Goal: Task Accomplishment & Management: Complete application form

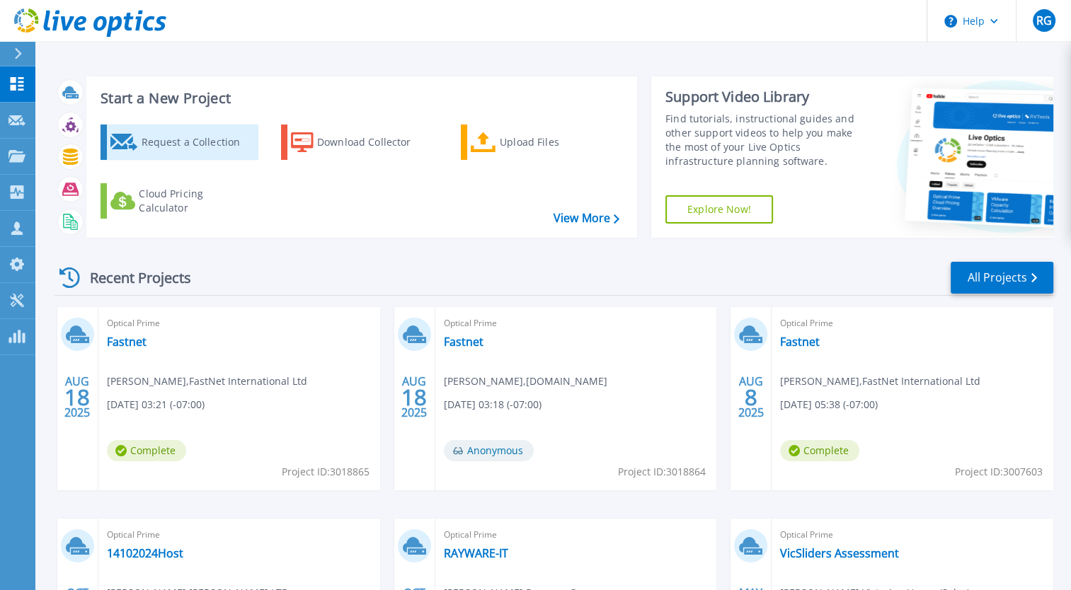
click at [181, 155] on div "Request a Collection" at bounding box center [197, 142] width 113 height 28
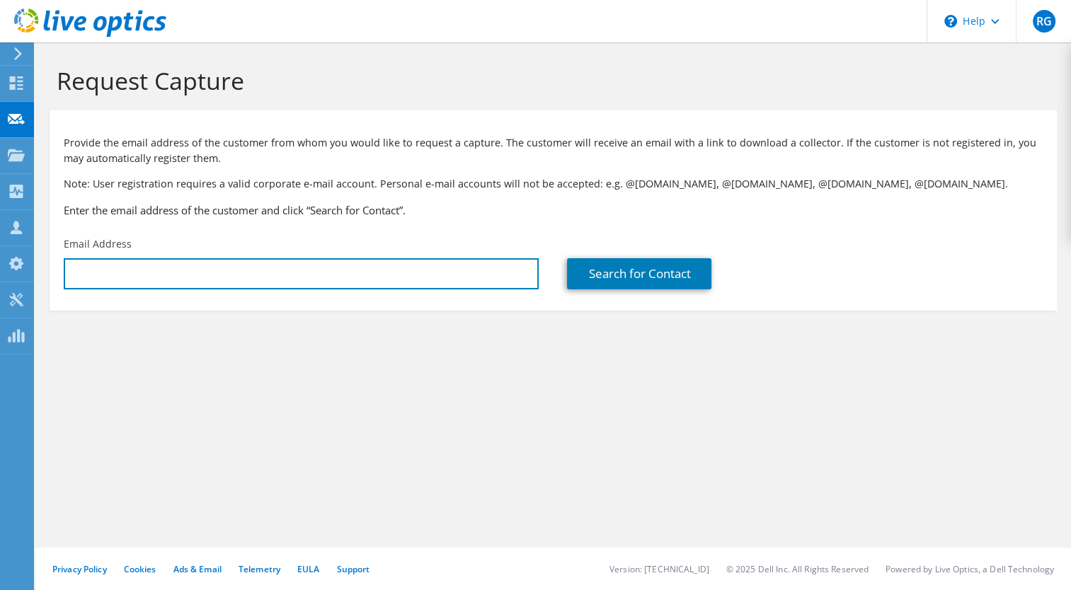
click at [351, 297] on section "Provide the email address of the customer from whom you would like to request a…" at bounding box center [553, 210] width 1007 height 200
type input "daniel.baker@tomy.com"
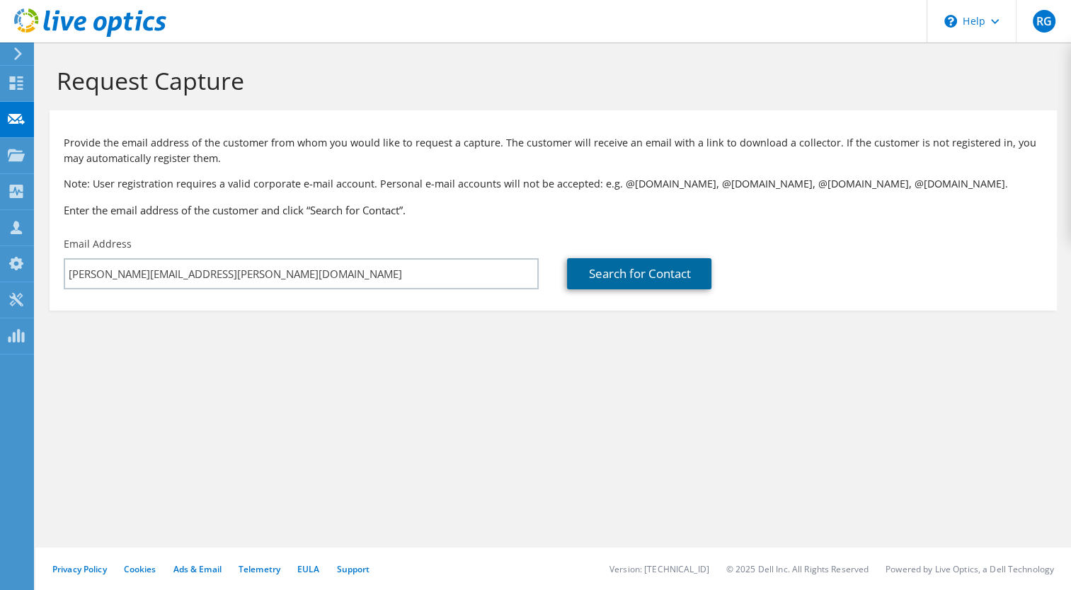
click at [667, 267] on link "Search for Contact" at bounding box center [639, 273] width 144 height 31
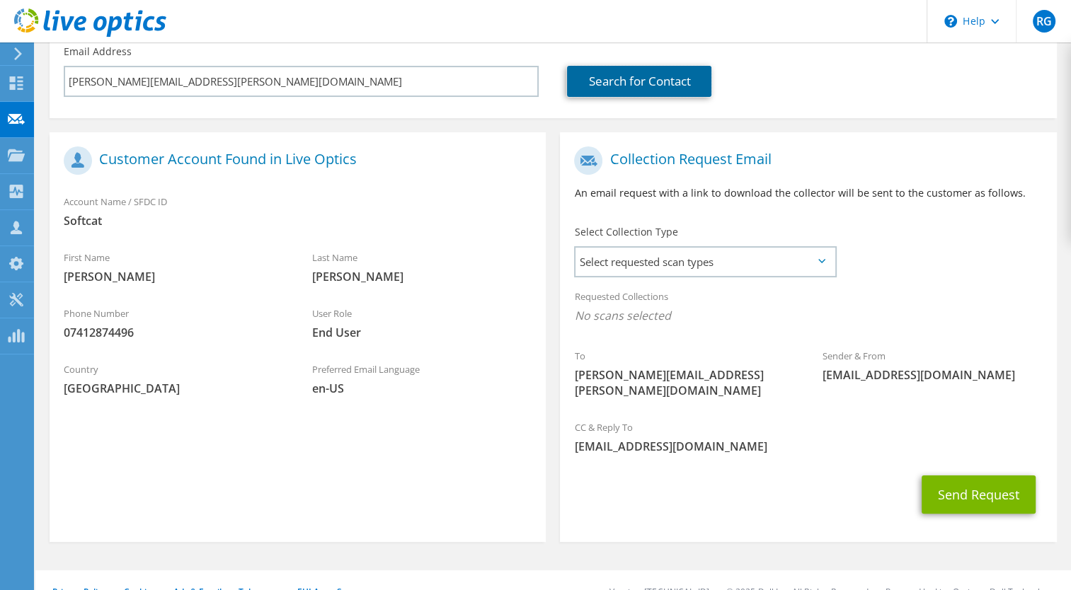
scroll to position [200, 0]
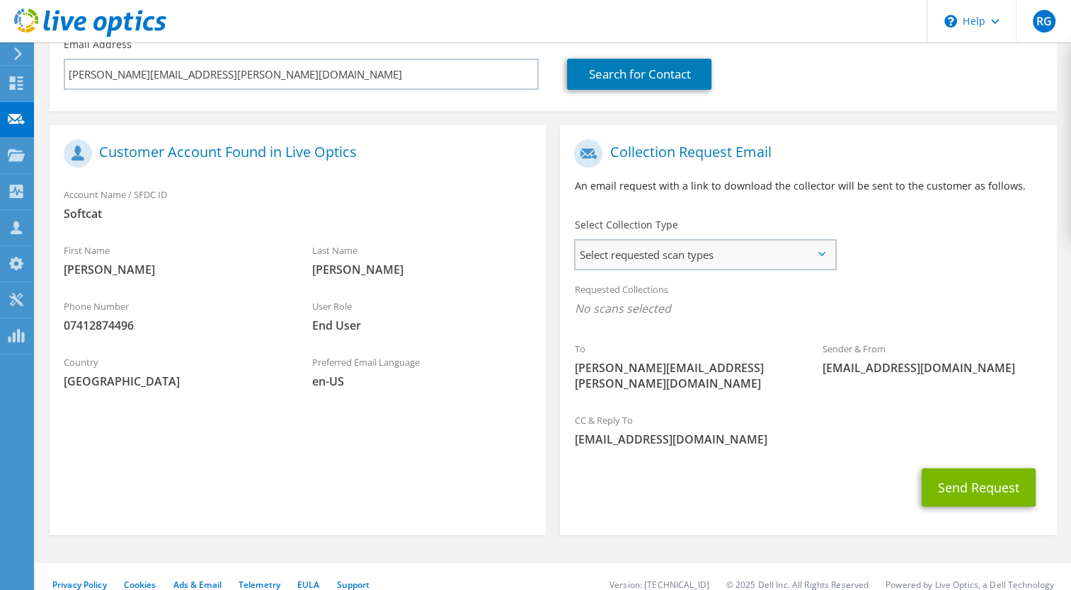
click at [750, 249] on span "Select requested scan types" at bounding box center [704, 255] width 258 height 28
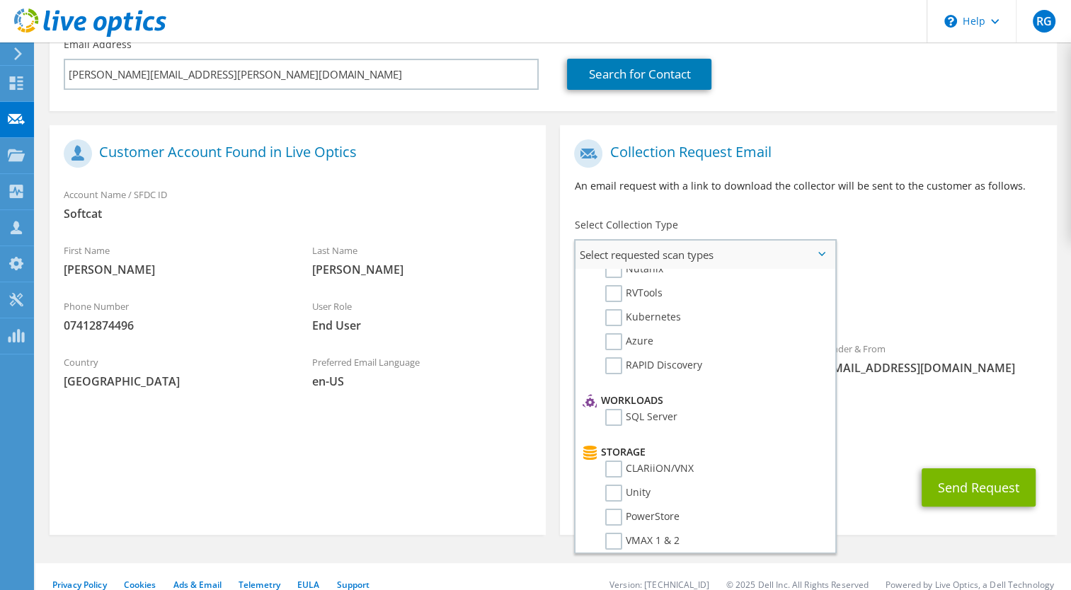
scroll to position [0, 0]
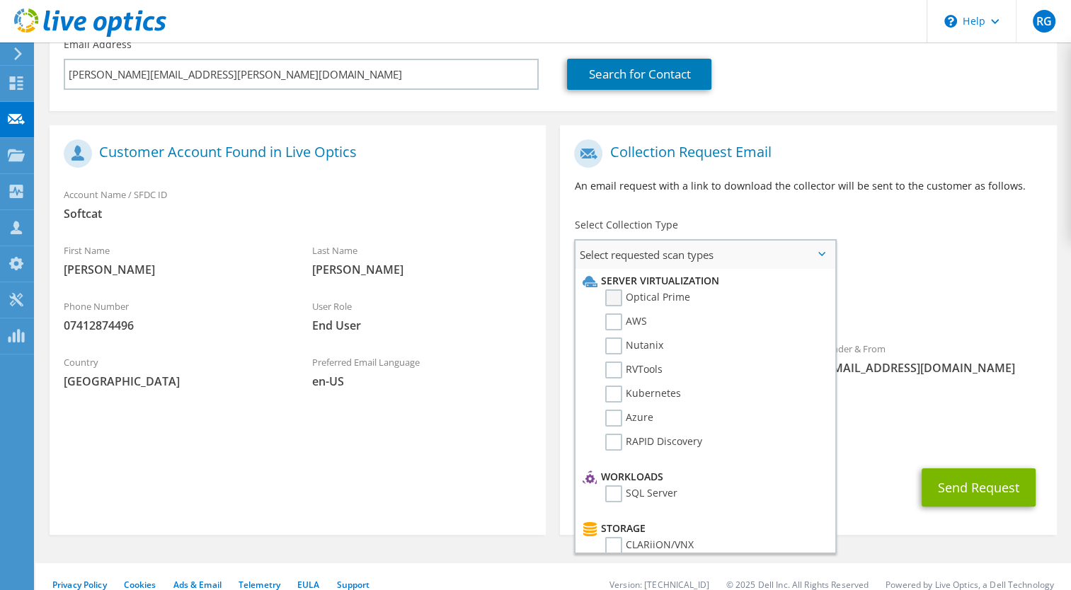
click at [609, 289] on label "Optical Prime" at bounding box center [647, 297] width 85 height 17
click at [0, 0] on input "Optical Prime" at bounding box center [0, 0] width 0 height 0
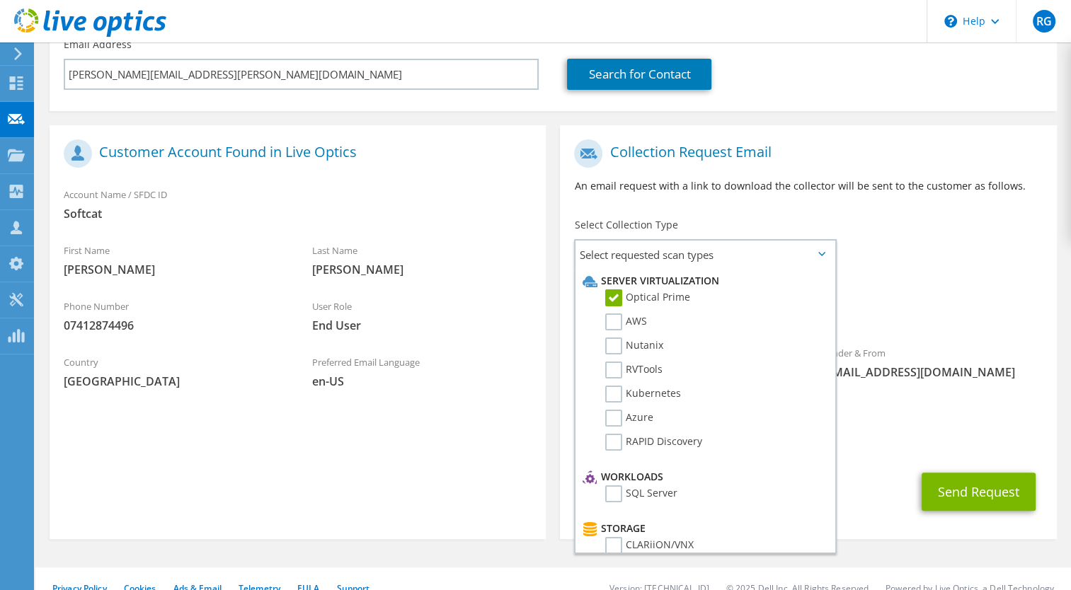
click at [802, 226] on div "Select Collection Type Select requested scan types Server Virtualization Optica…" at bounding box center [704, 243] width 261 height 50
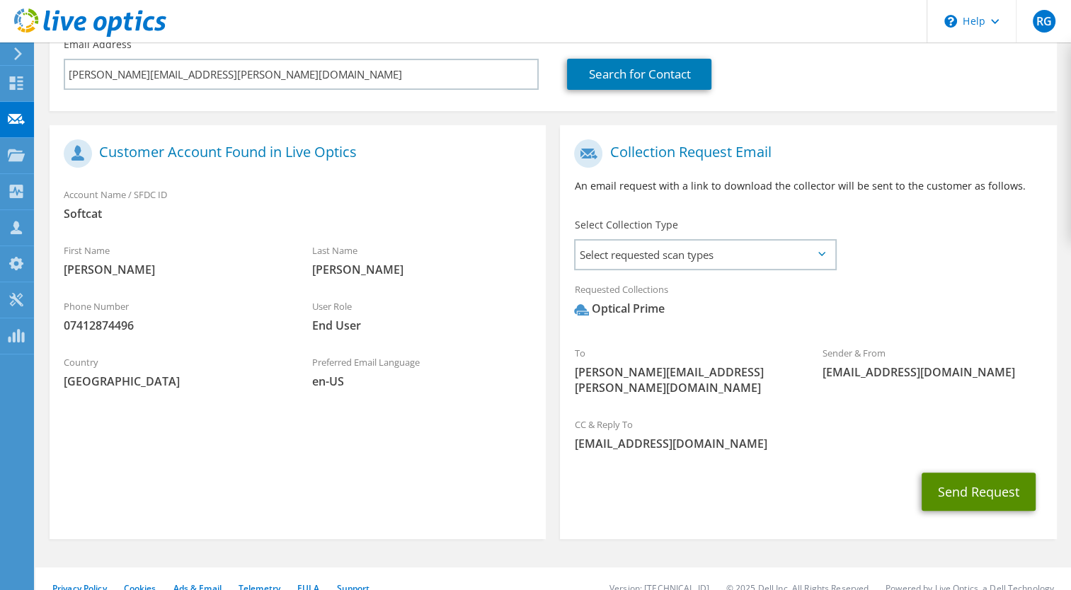
click at [945, 473] on button "Send Request" at bounding box center [978, 492] width 114 height 38
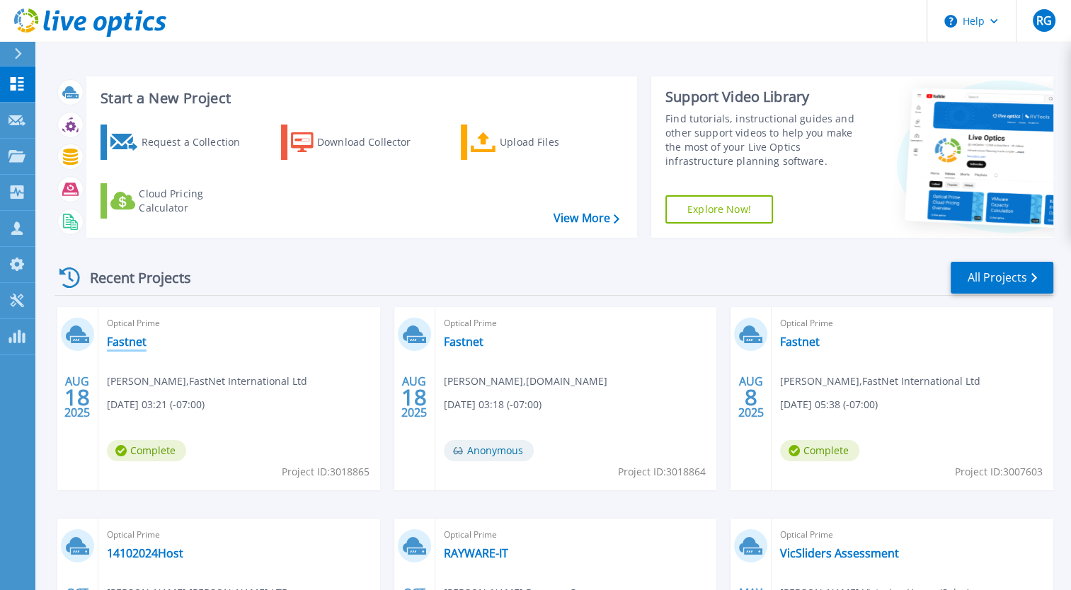
click at [131, 340] on link "Fastnet" at bounding box center [127, 342] width 40 height 14
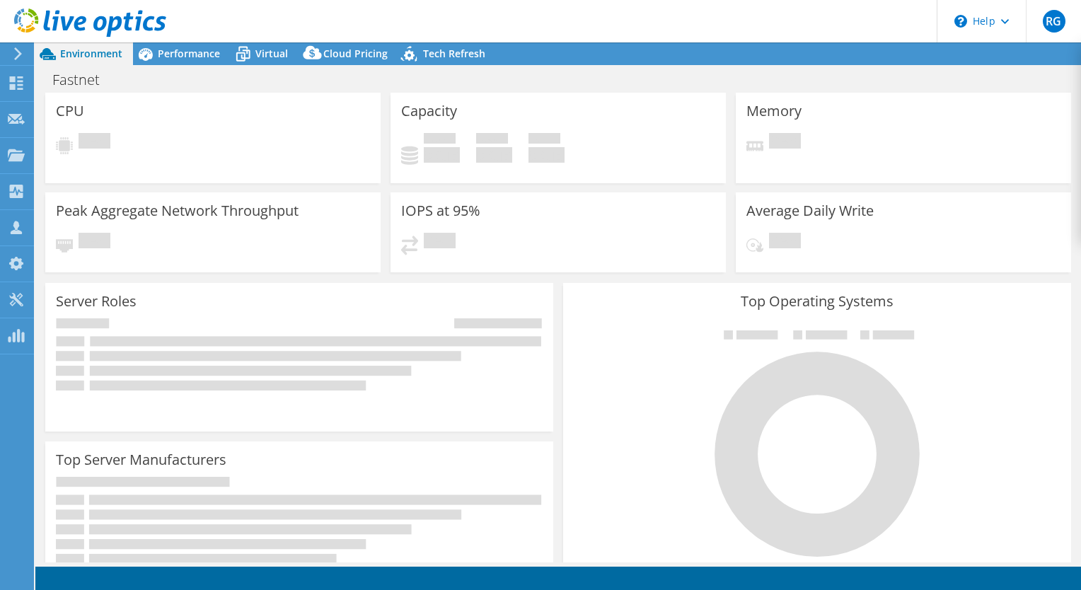
select select "USD"
